Goal: Information Seeking & Learning: Learn about a topic

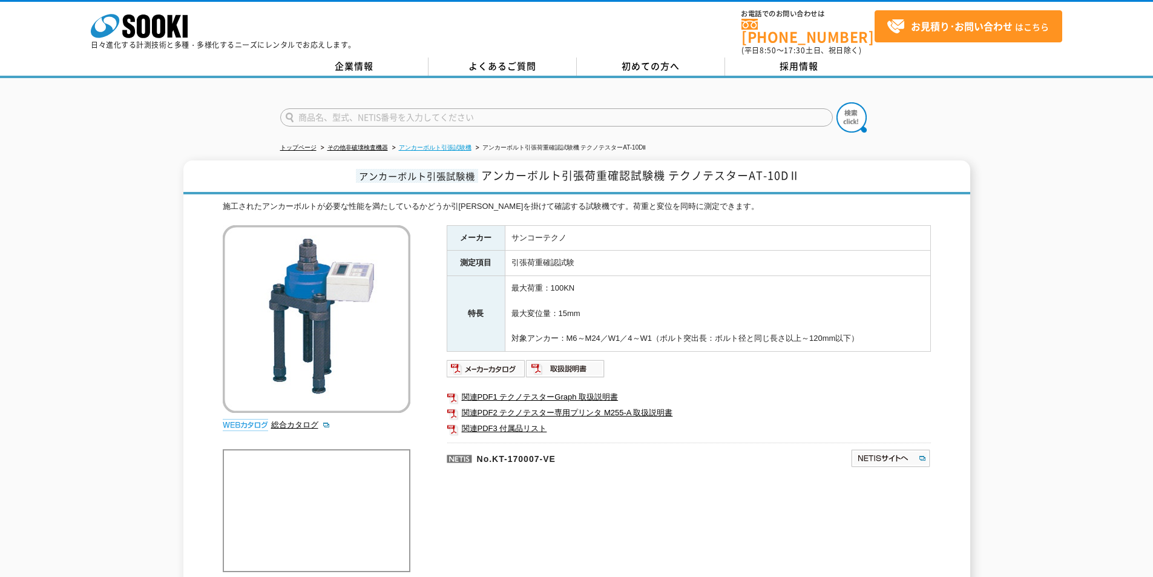
click at [430, 144] on link "アンカーボルト引張試験機" at bounding box center [435, 147] width 73 height 7
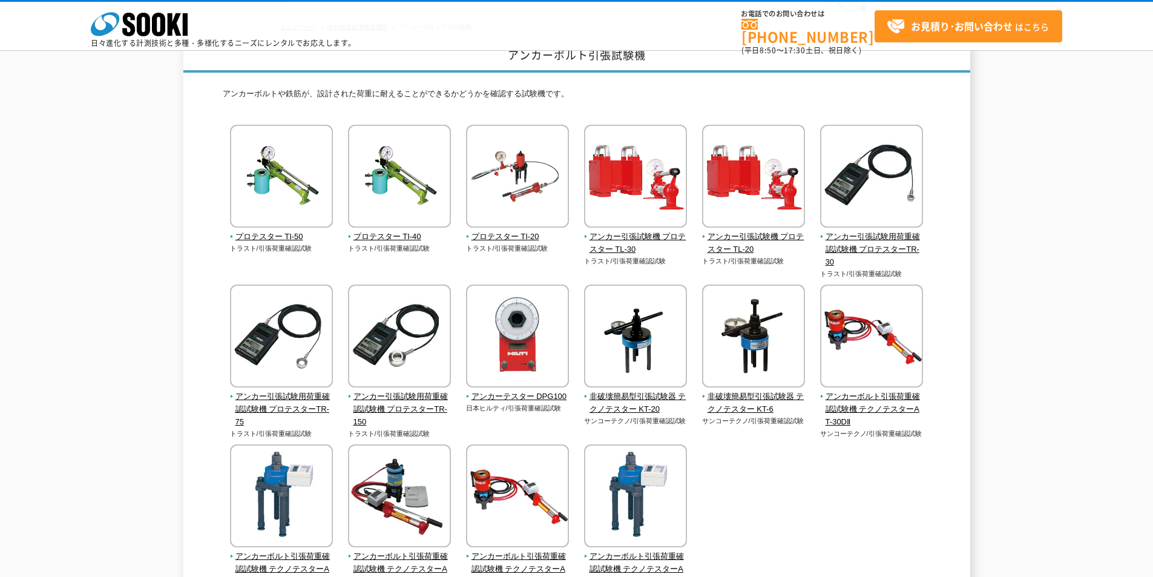
scroll to position [121, 0]
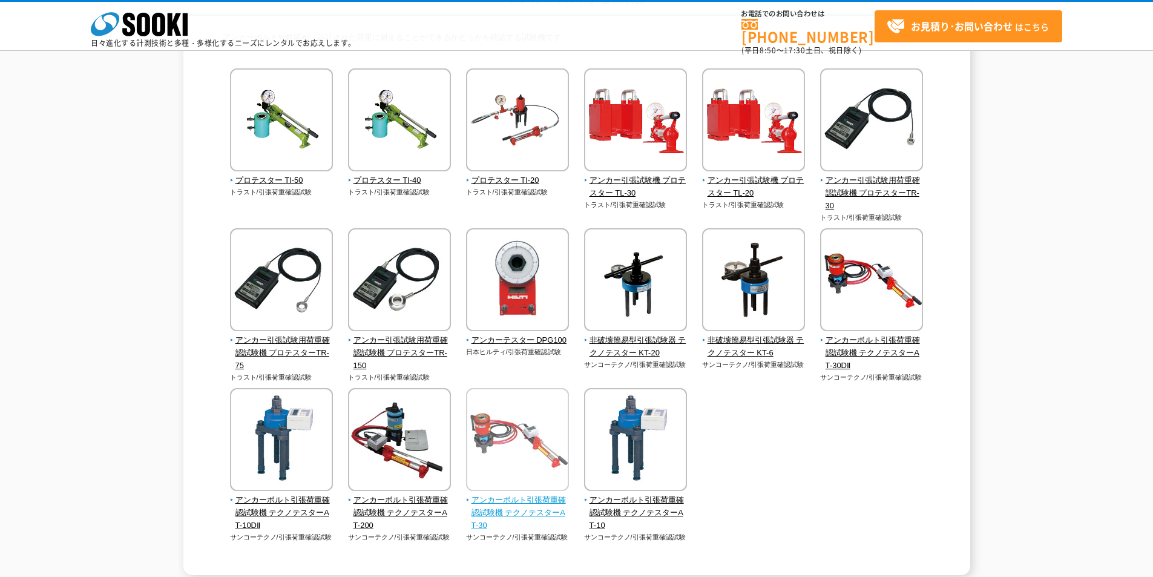
click at [518, 508] on span "アンカーボルト引張荷重確認試験機 テクノテスターAT-30" at bounding box center [517, 513] width 103 height 38
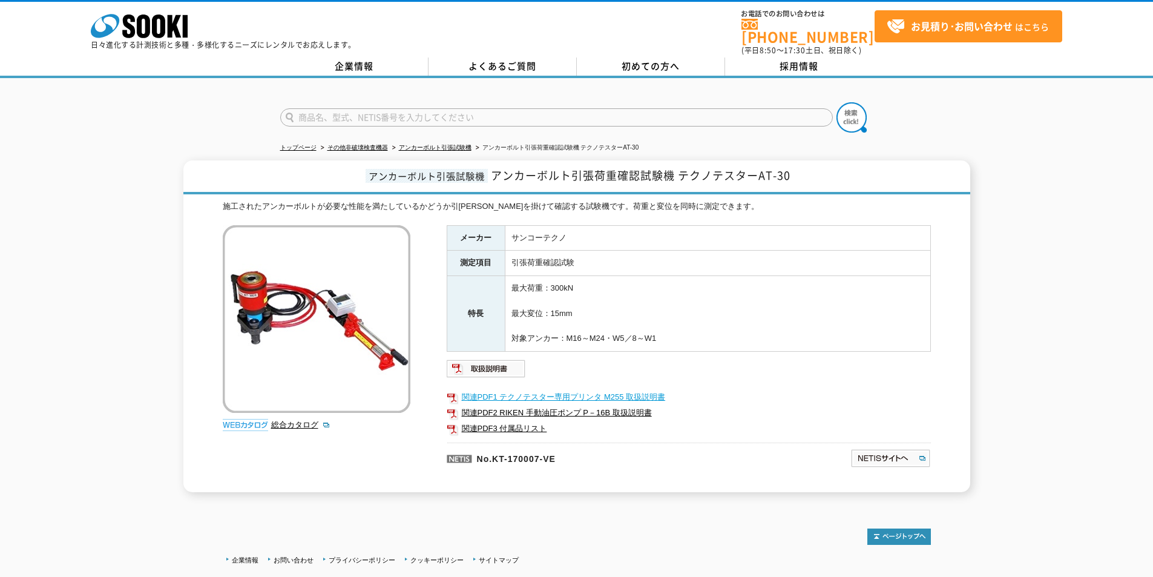
click at [511, 393] on link "関連PDF1 テクノテスター専用プリンタ M255 取扱説明書" at bounding box center [689, 397] width 484 height 16
click at [512, 422] on link "関連PDF3 付属品リスト" at bounding box center [689, 428] width 484 height 16
click at [483, 362] on img at bounding box center [486, 368] width 79 height 19
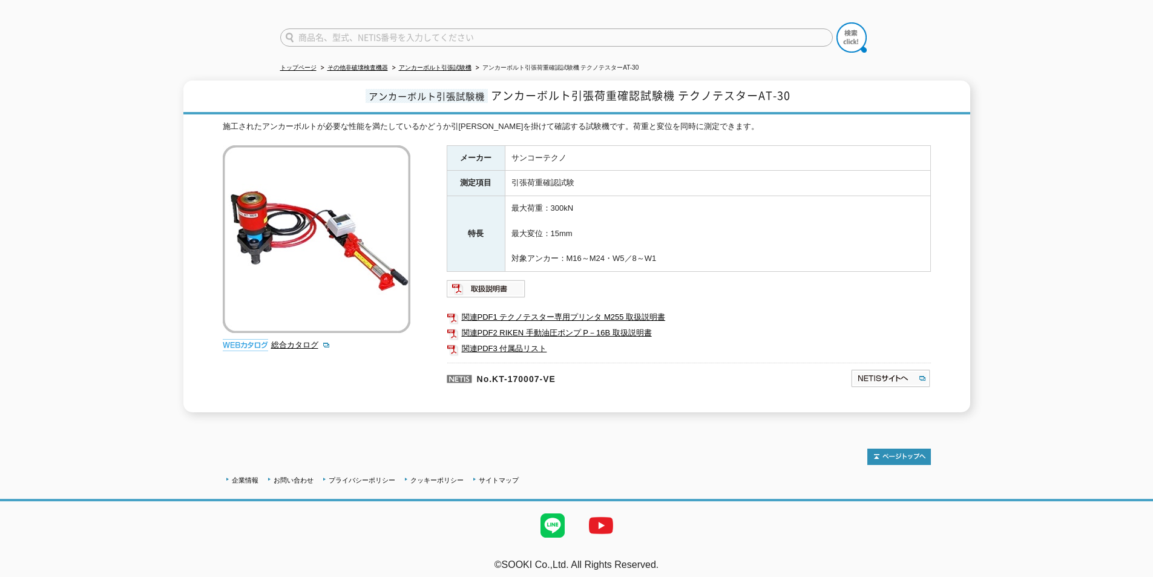
scroll to position [19, 0]
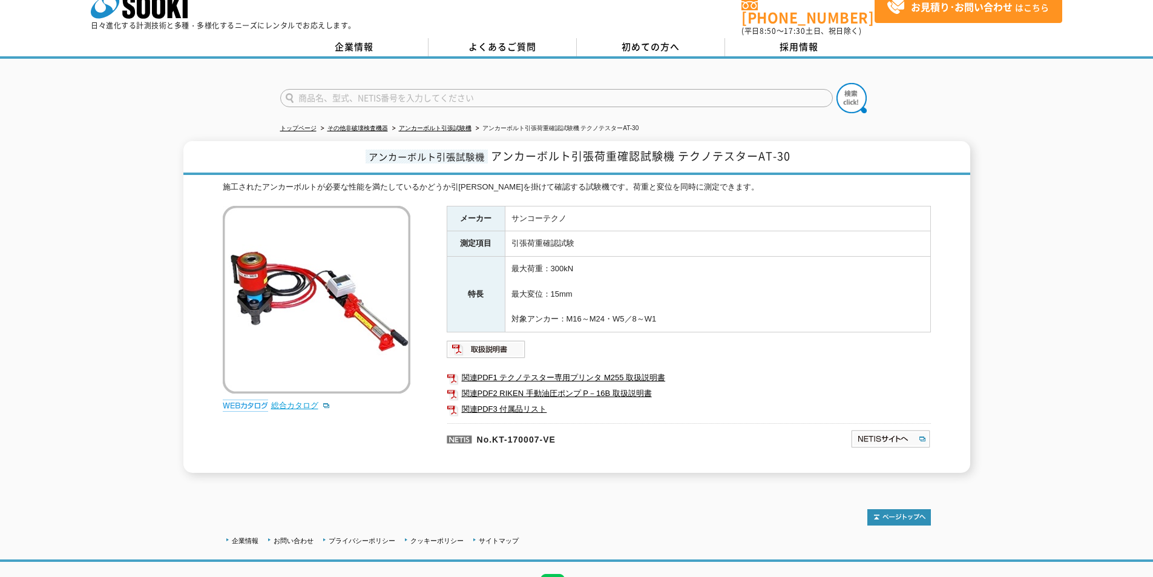
click at [298, 401] on link "総合カタログ" at bounding box center [300, 405] width 59 height 9
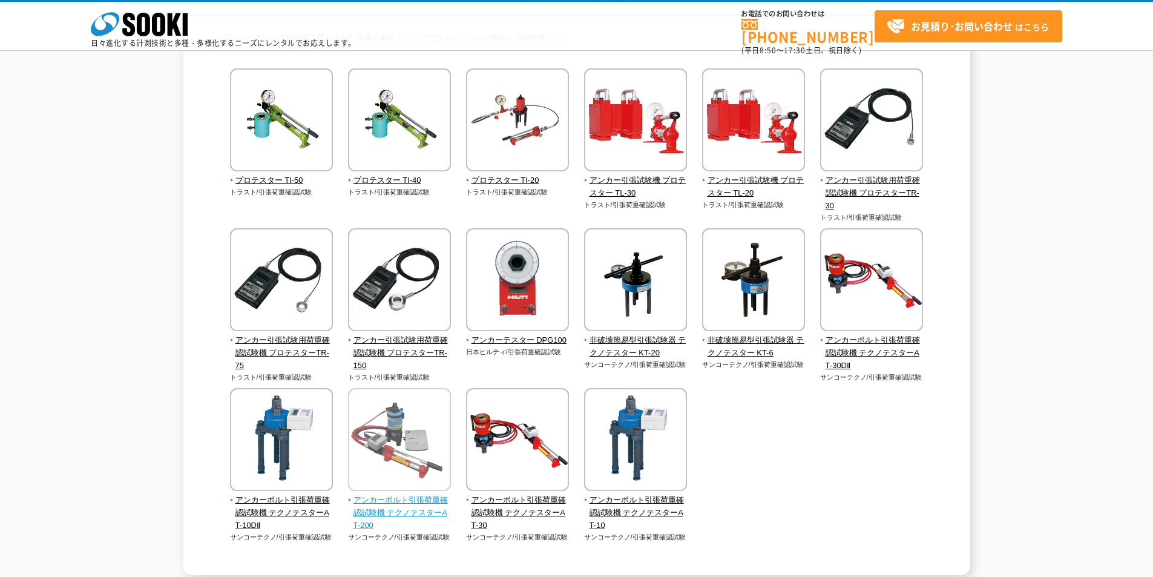
click at [369, 501] on span "アンカーボルト引張荷重確認試験機 テクノテスターAT-200" at bounding box center [399, 513] width 103 height 38
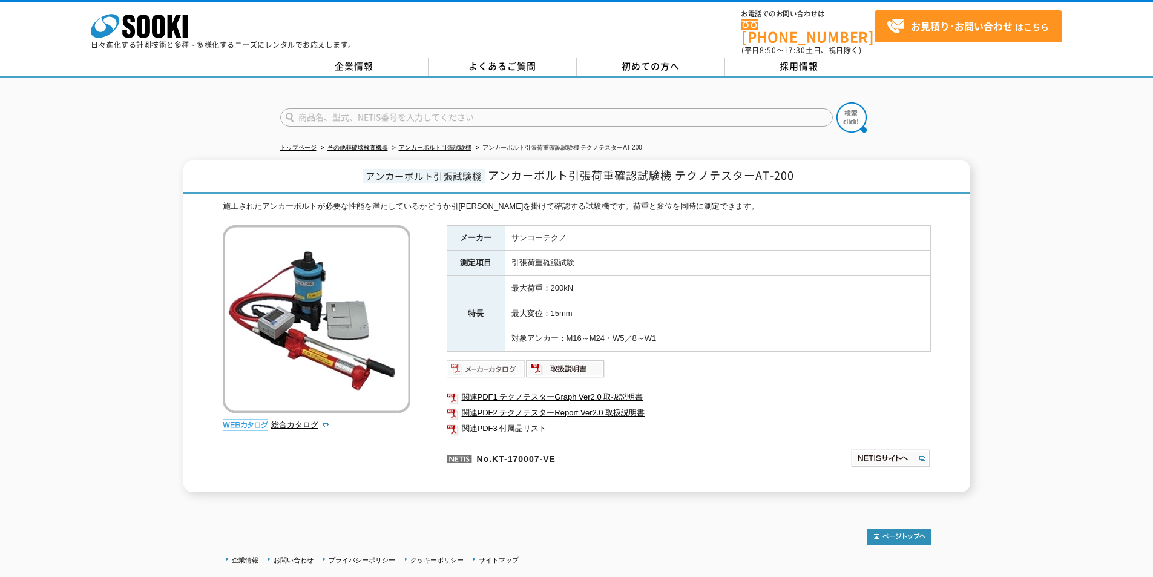
click at [499, 365] on img at bounding box center [486, 368] width 79 height 19
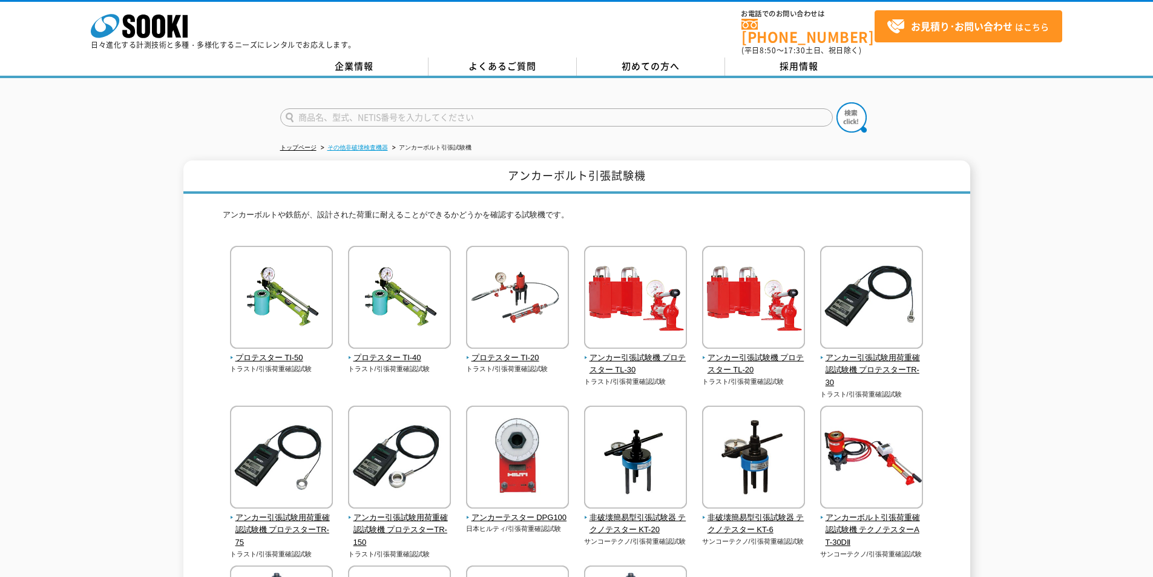
click at [371, 144] on link "その他非破壊検査機器" at bounding box center [357, 147] width 61 height 7
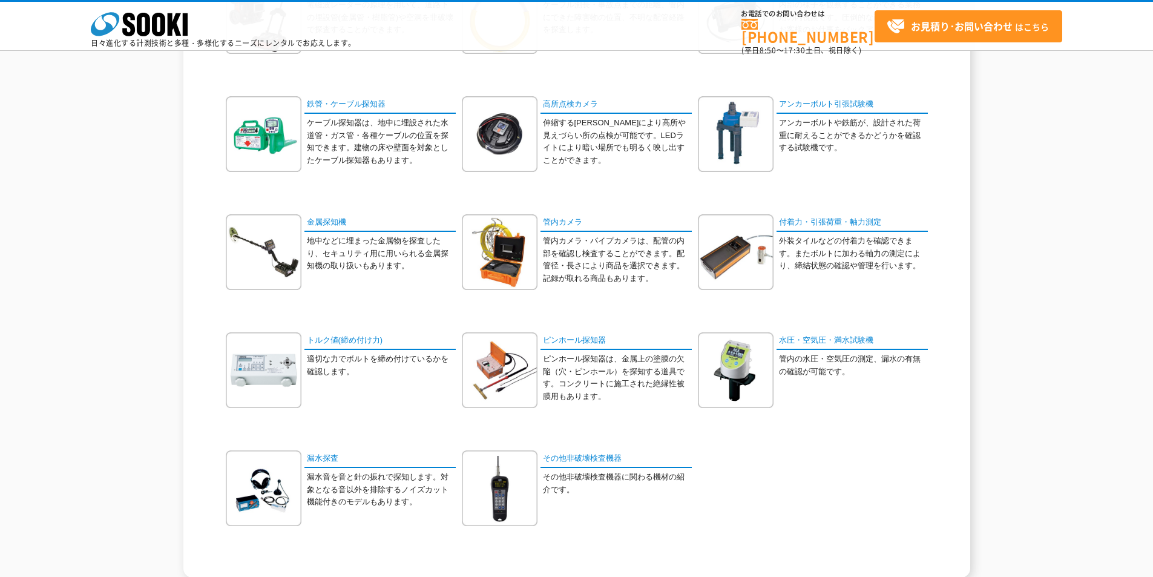
scroll to position [242, 0]
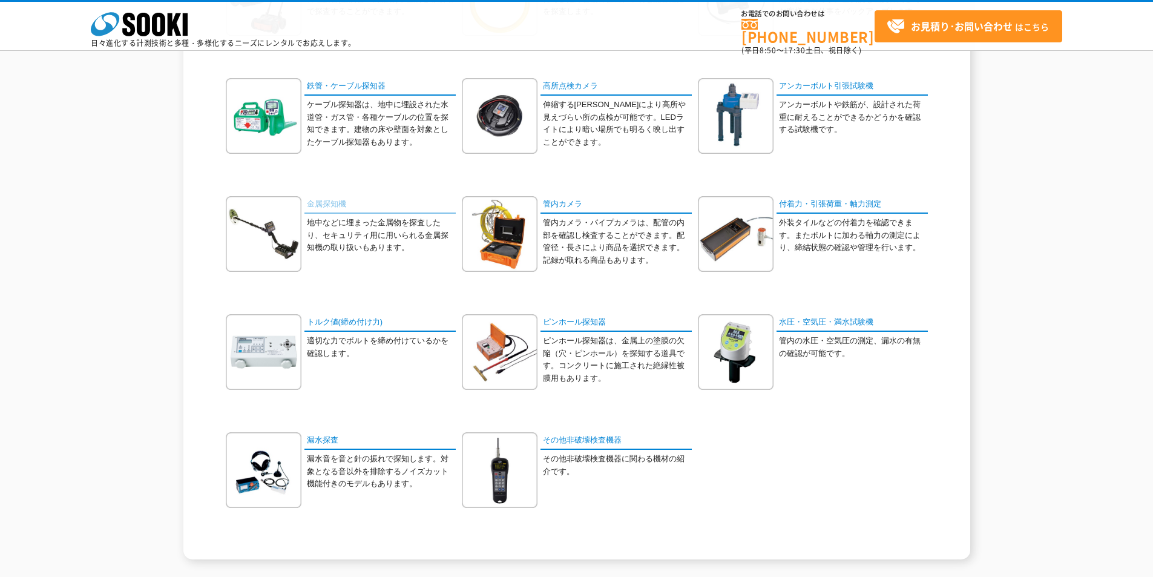
click at [306, 201] on link "金属探知機" at bounding box center [379, 205] width 151 height 18
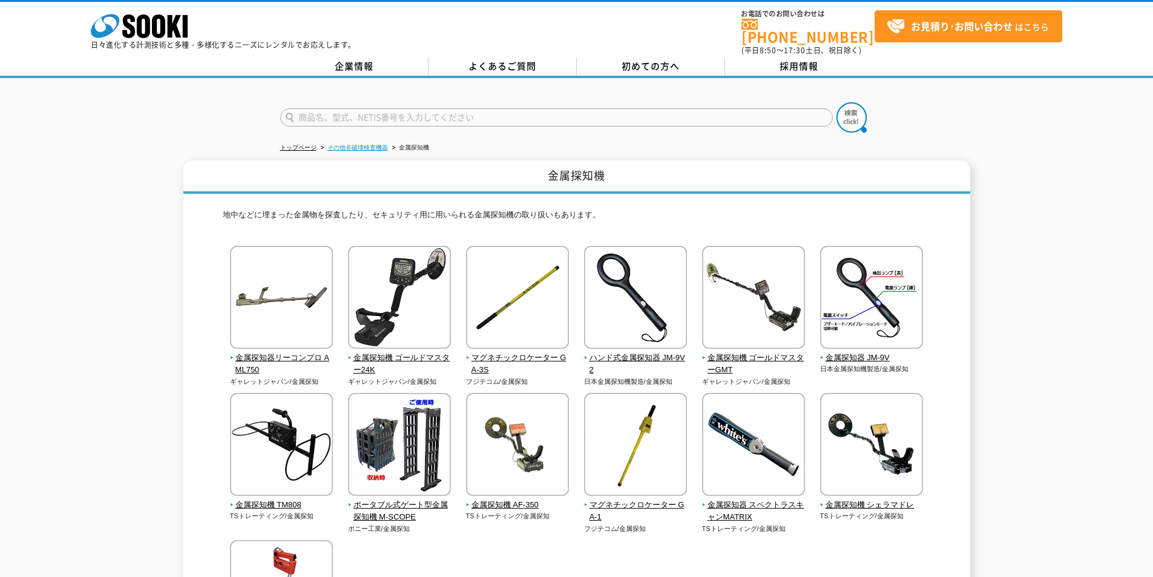
click at [356, 144] on link "その他非破壊検査機器" at bounding box center [357, 147] width 61 height 7
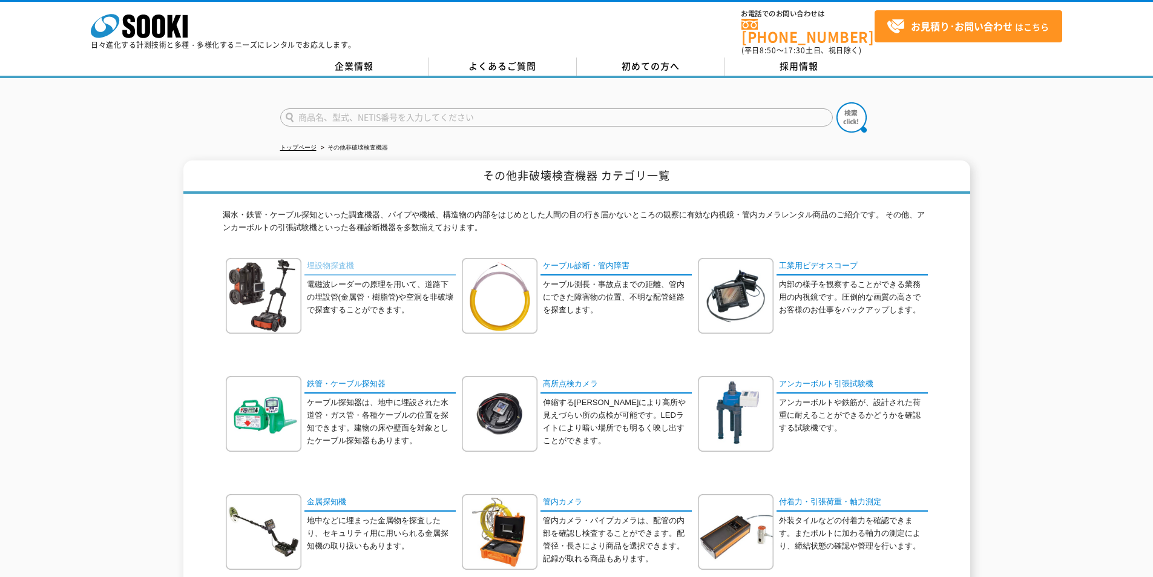
click at [339, 261] on link "埋設物探査機" at bounding box center [379, 267] width 151 height 18
click at [293, 144] on link "トップページ" at bounding box center [298, 147] width 36 height 7
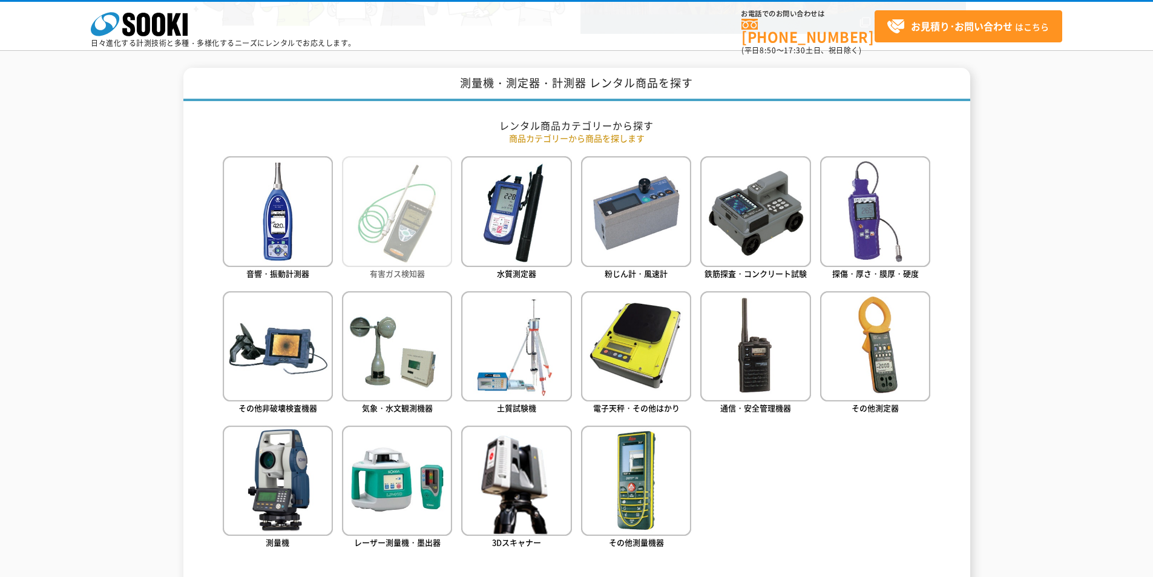
scroll to position [484, 0]
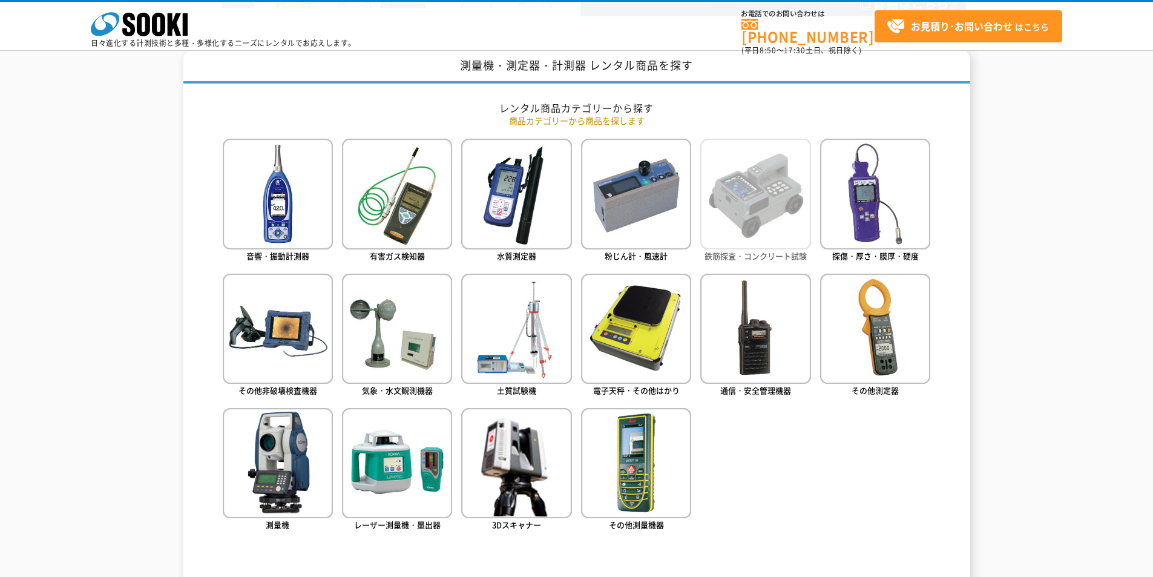
click at [742, 221] on img at bounding box center [755, 194] width 110 height 110
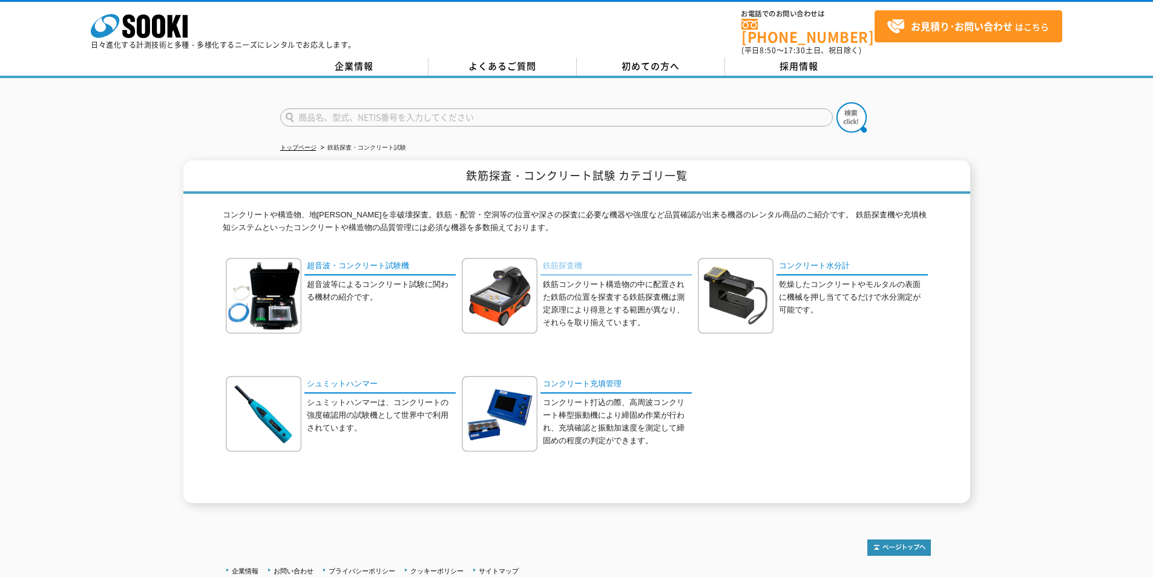
click at [558, 258] on link "鉄筋探査機" at bounding box center [615, 267] width 151 height 18
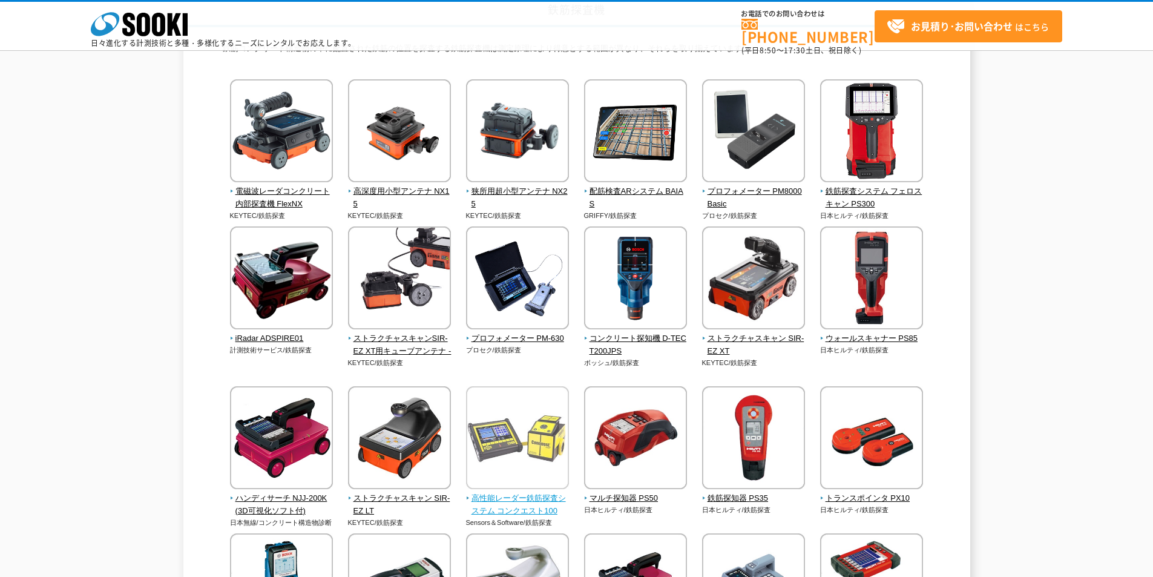
scroll to position [182, 0]
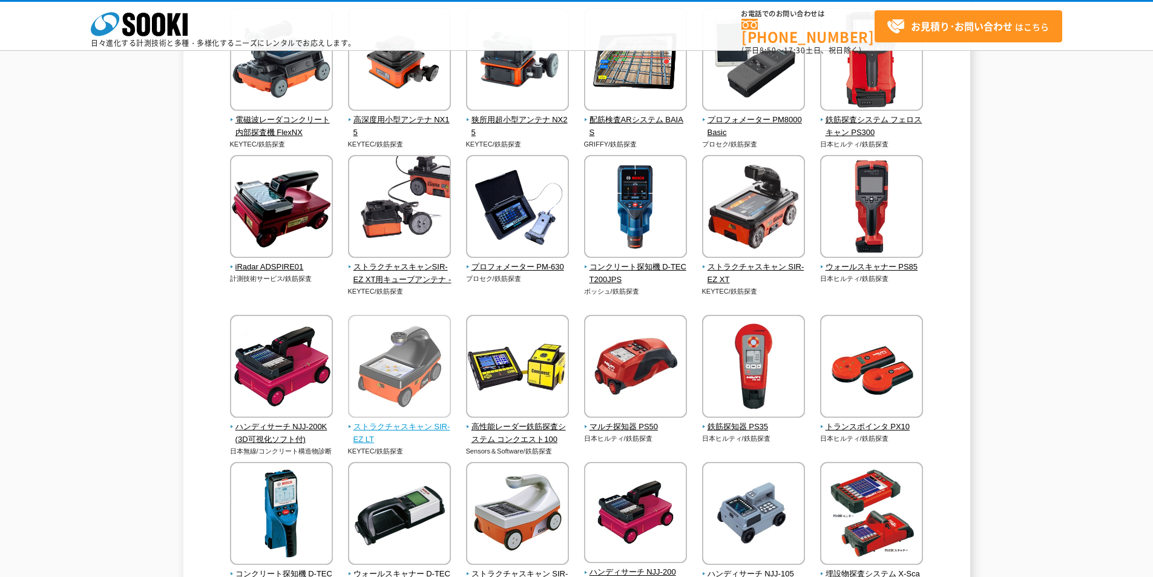
click at [402, 425] on span "ストラクチャスキャン SIR-EZ LT" at bounding box center [399, 432] width 103 height 25
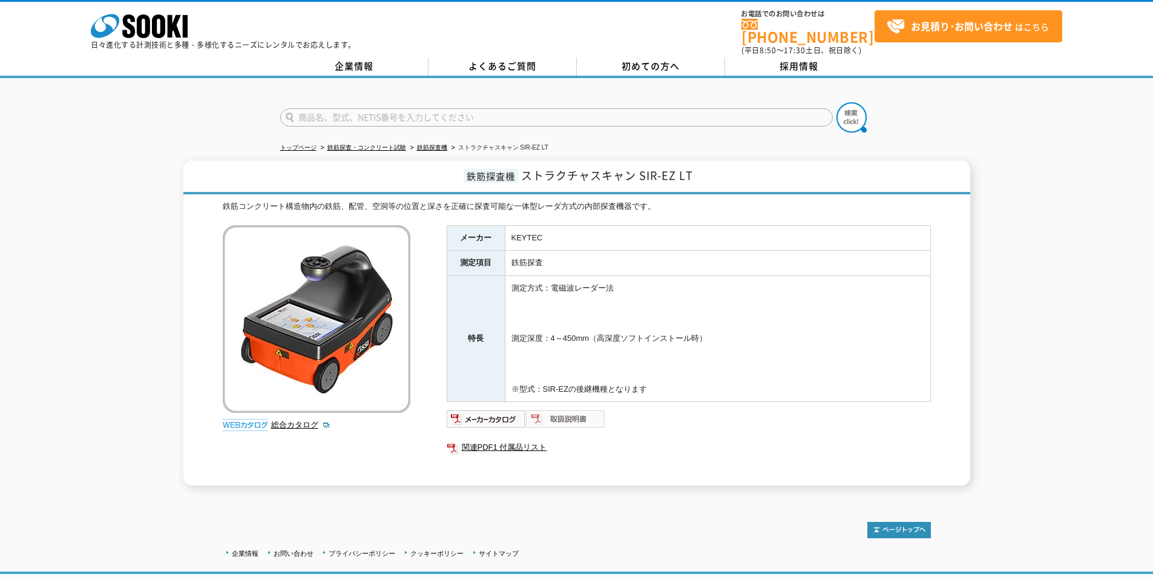
click at [551, 414] on img at bounding box center [565, 418] width 79 height 19
